Goal: Transaction & Acquisition: Purchase product/service

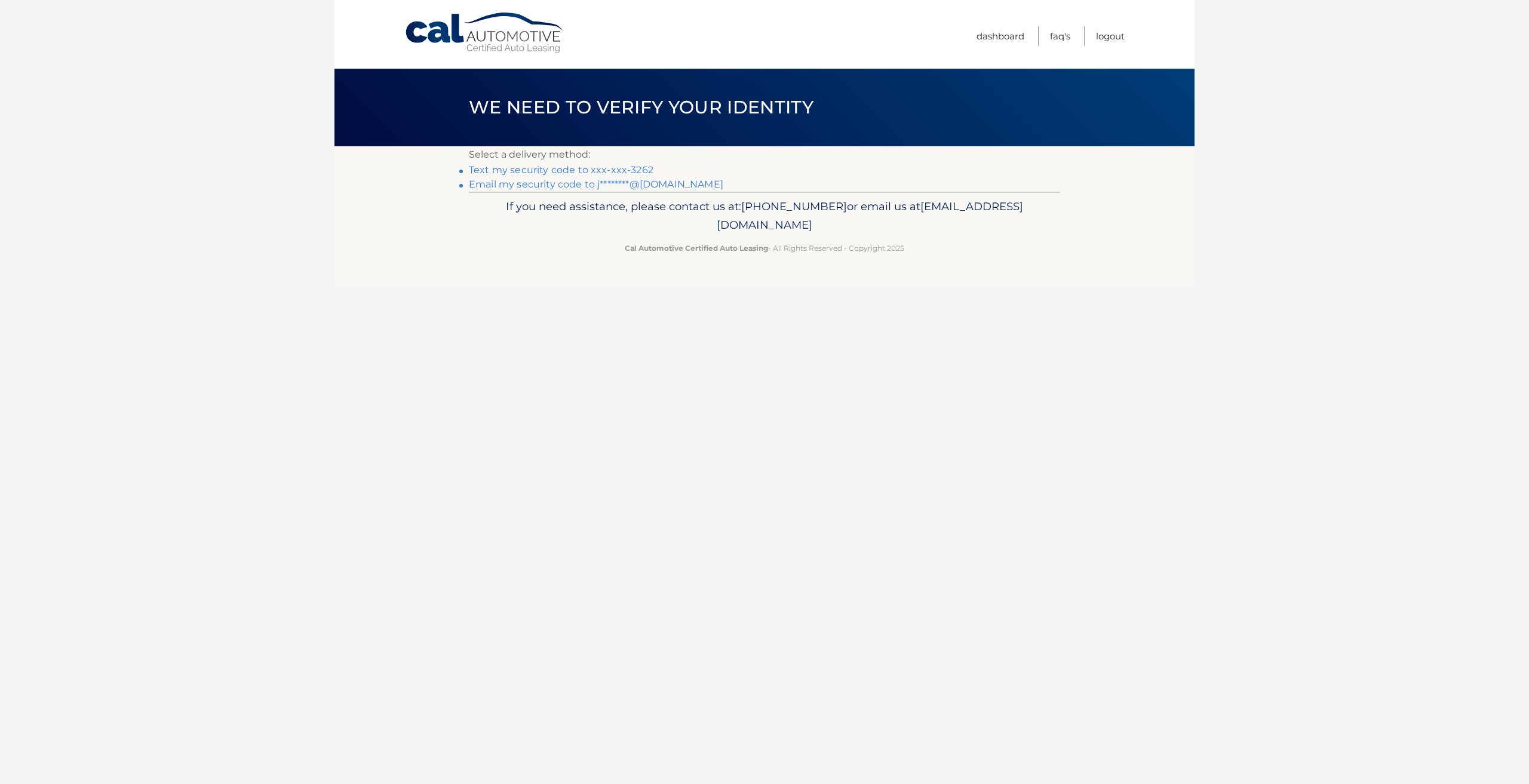
click at [617, 166] on link "Text my security code to xxx-xxx-3262" at bounding box center [561, 170] width 184 height 11
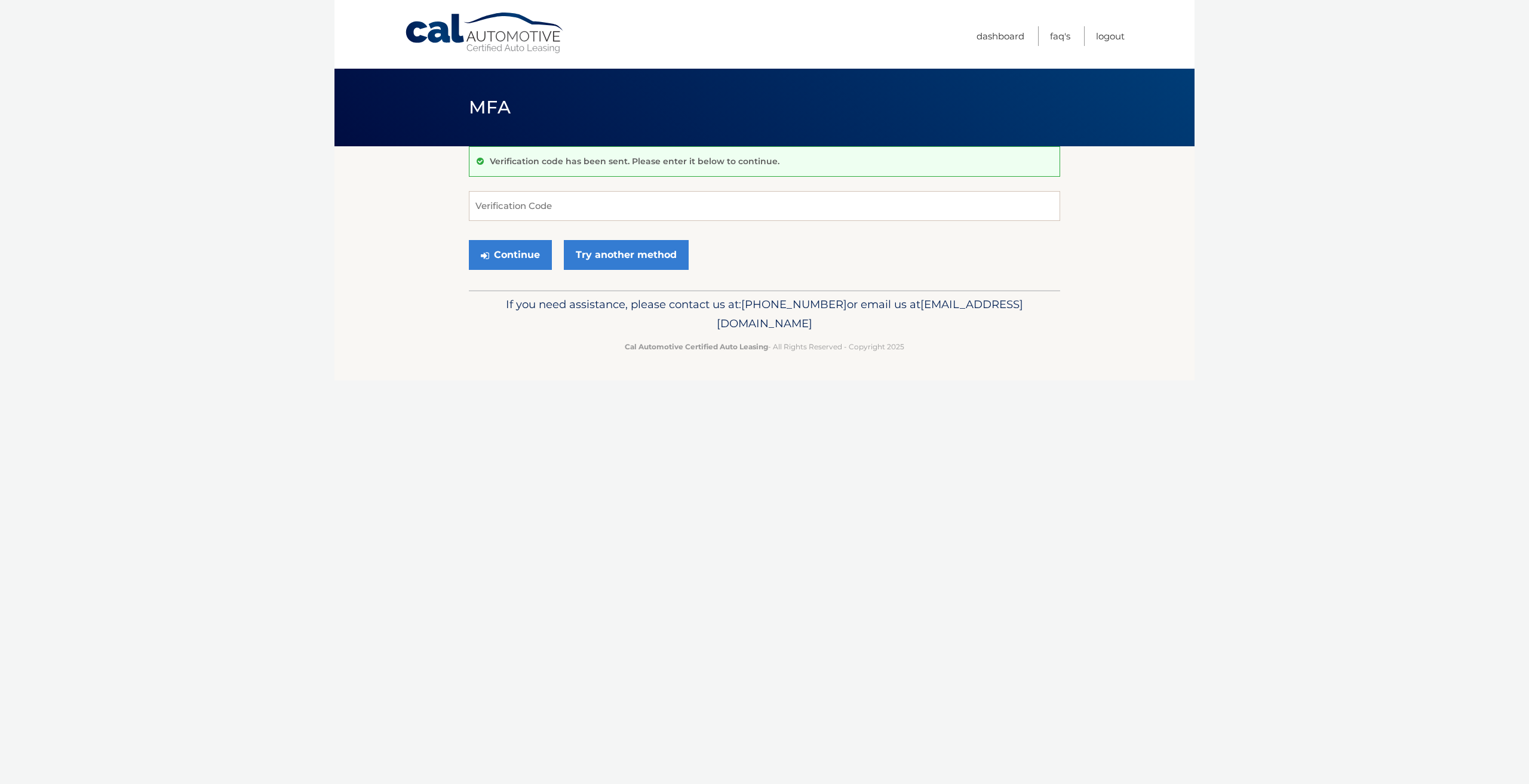
click at [616, 170] on div "Verification code has been sent. Please enter it below to continue." at bounding box center [764, 162] width 591 height 31
click at [500, 207] on input "Verification Code" at bounding box center [764, 206] width 591 height 30
type input "486232"
click at [505, 253] on button "Continue" at bounding box center [510, 255] width 83 height 30
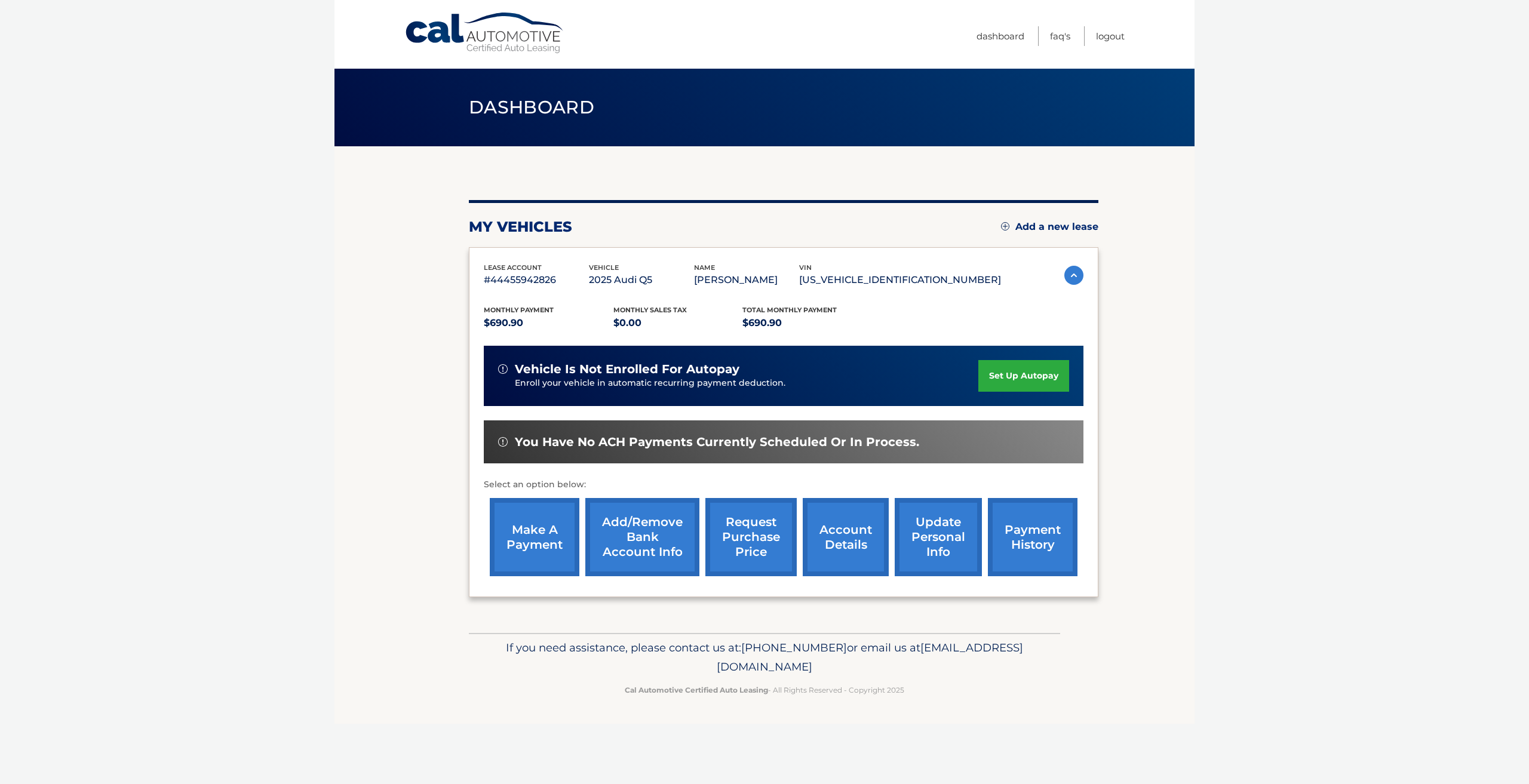
click at [550, 527] on link "make a payment" at bounding box center [534, 537] width 90 height 78
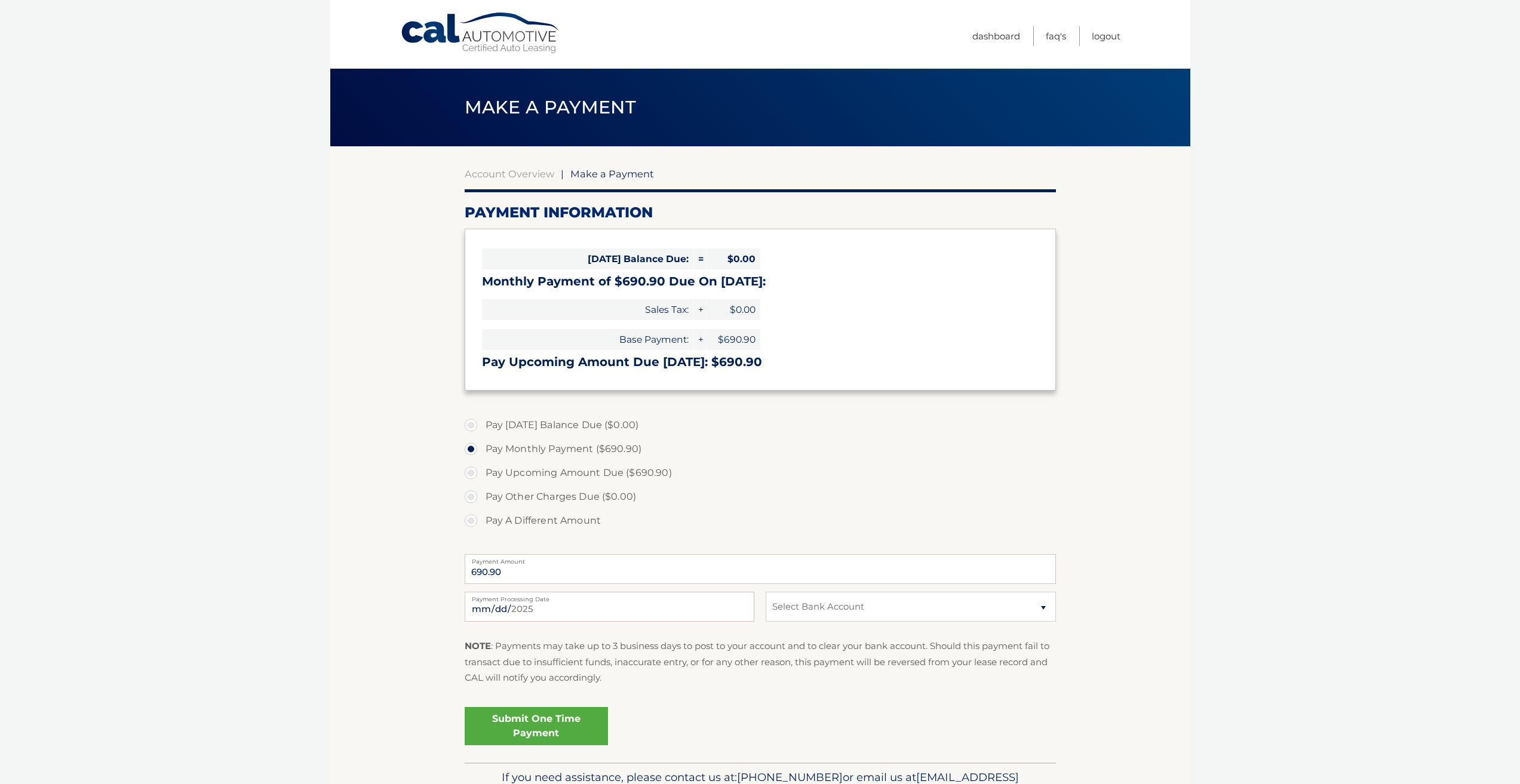
click at [472, 475] on label "Pay Upcoming Amount Due ($690.90)" at bounding box center [760, 473] width 591 height 24
click at [472, 475] on input "Pay Upcoming Amount Due ($690.90)" at bounding box center [476, 470] width 12 height 19
radio input "true"
click at [1014, 615] on select "Select Bank Account Checking JPMORGAN CHASE BANK, NA *****3122 Checking JPMORGA…" at bounding box center [910, 606] width 290 height 30
select select "NzdiYTE5NDEtZmM1Yy00NjA1LTlhOGYtNzJmNmYyNzBmODJj"
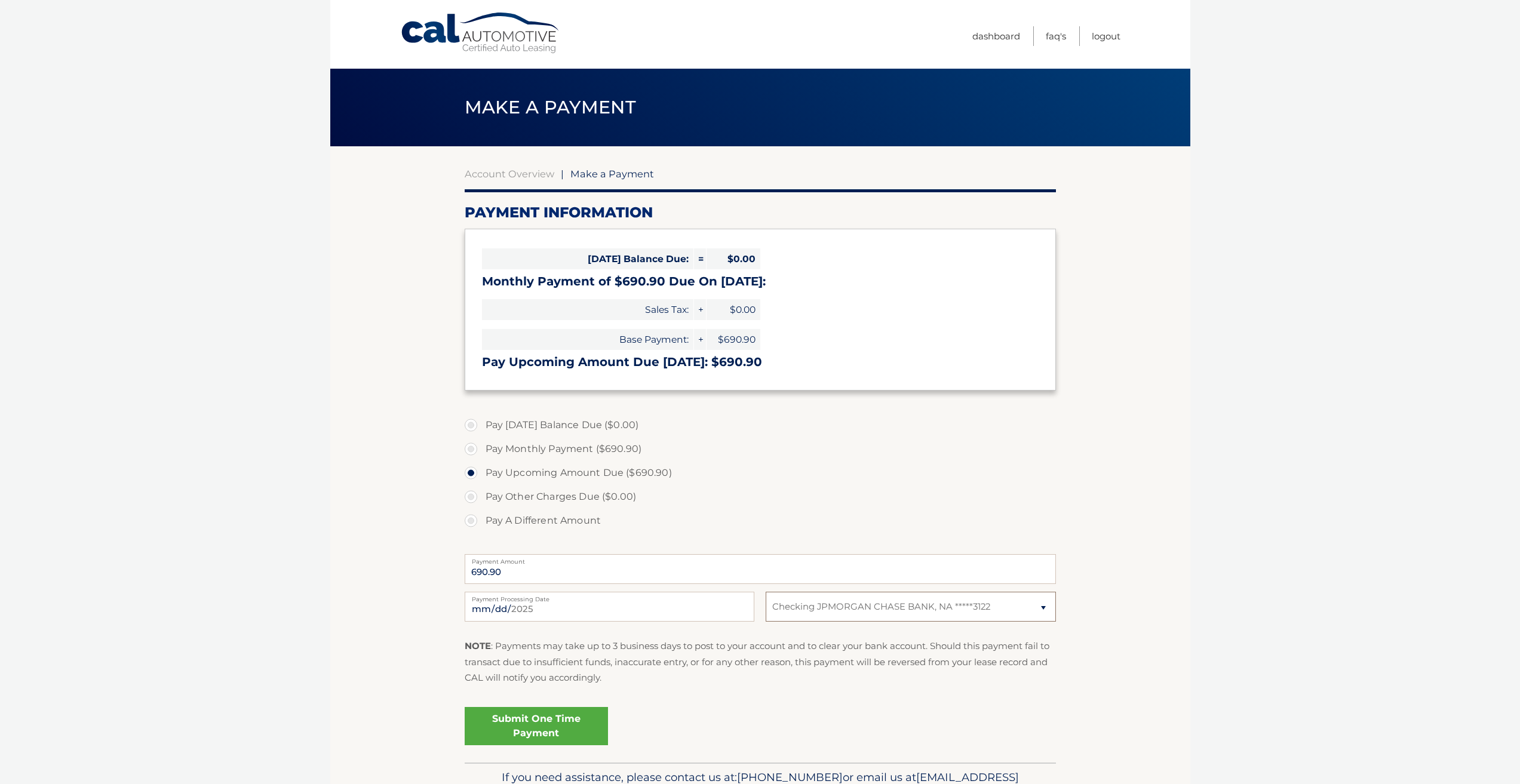
click at [766, 592] on select "Select Bank Account Checking JPMORGAN CHASE BANK, NA *****3122 Checking JPMORGA…" at bounding box center [910, 606] width 290 height 30
click at [563, 716] on link "Submit One Time Payment" at bounding box center [536, 726] width 143 height 38
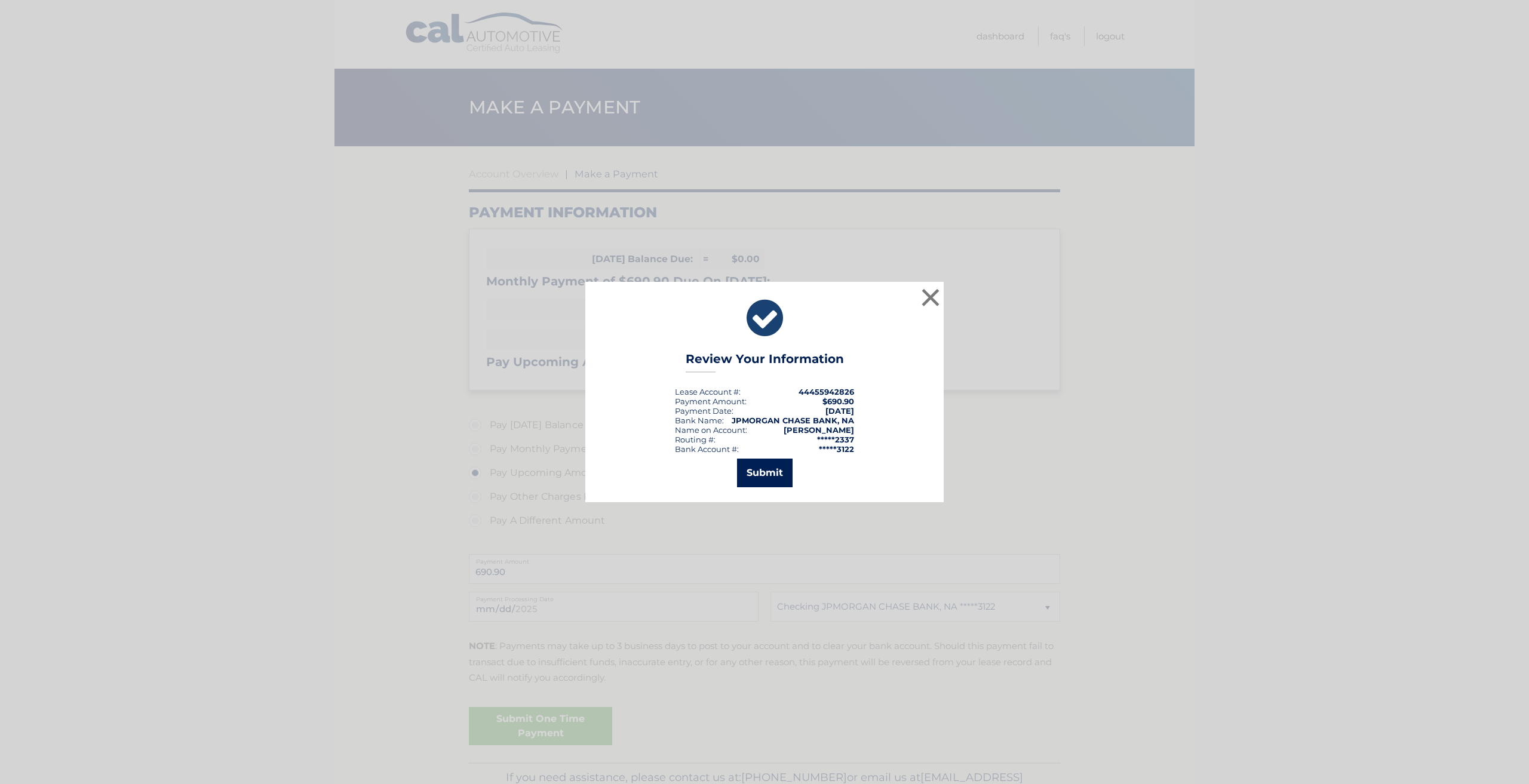
click at [765, 476] on button "Submit" at bounding box center [765, 472] width 56 height 29
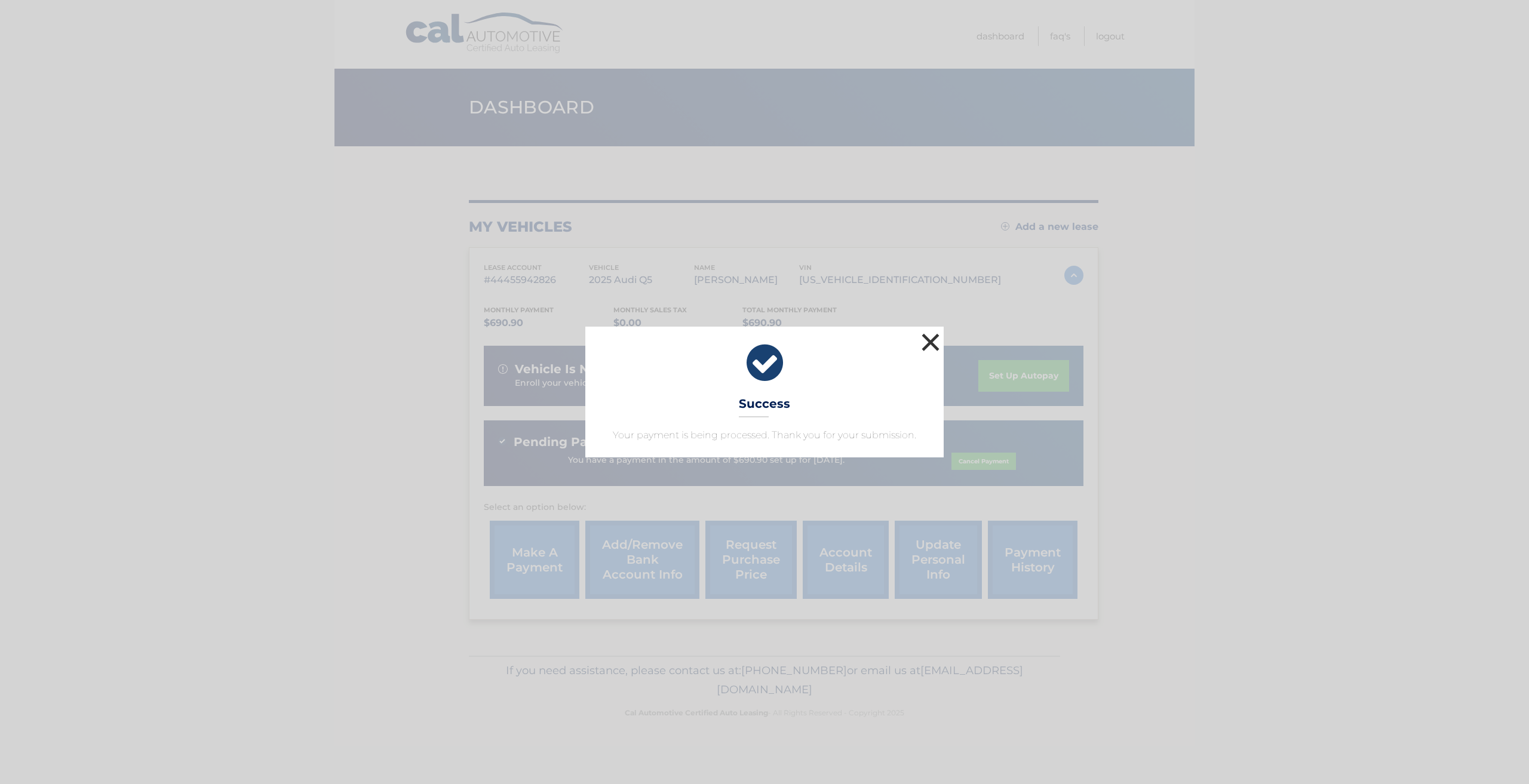
click at [932, 344] on button "×" at bounding box center [930, 342] width 24 height 24
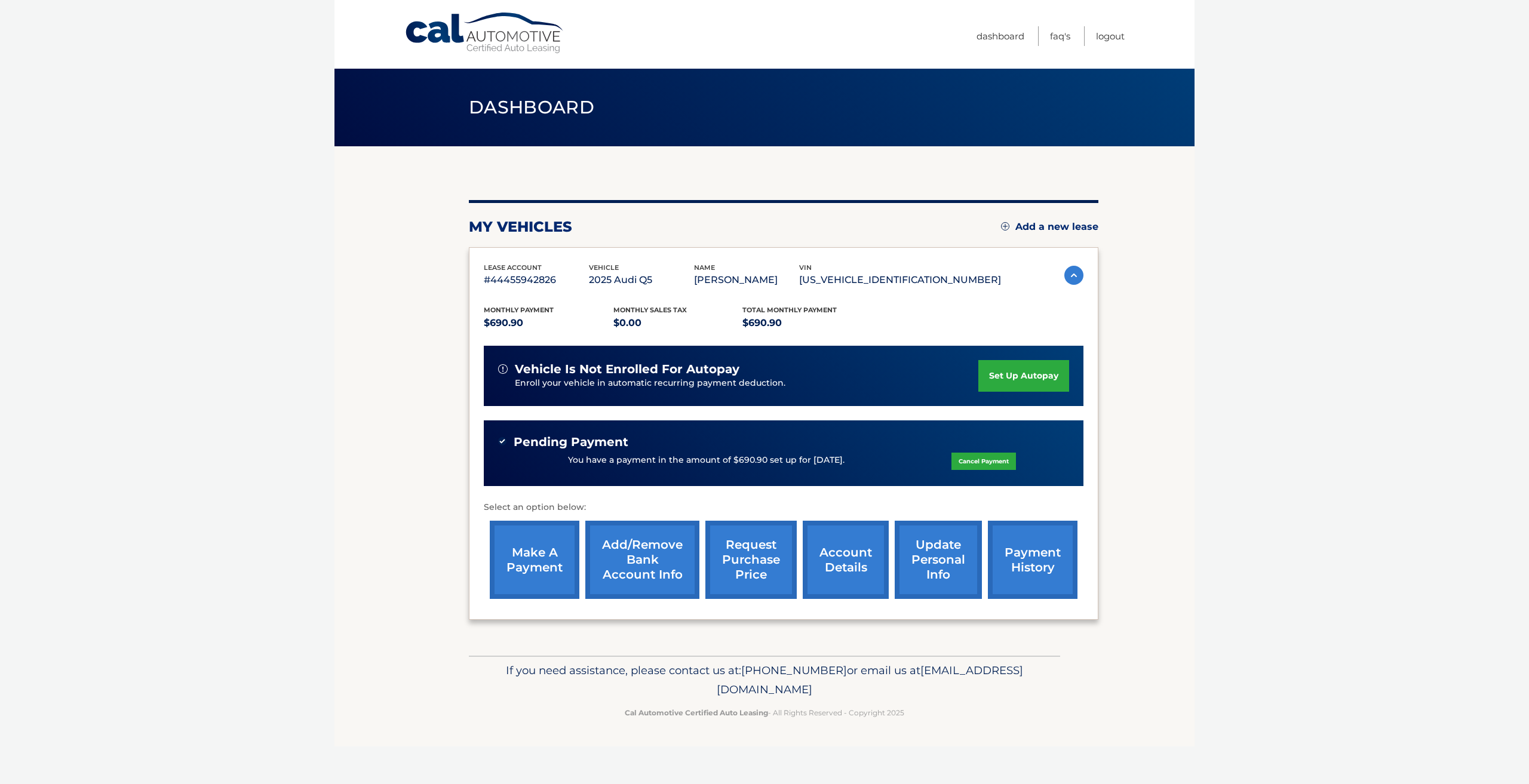
click at [993, 563] on link "payment history" at bounding box center [1033, 560] width 90 height 78
